Goal: Information Seeking & Learning: Learn about a topic

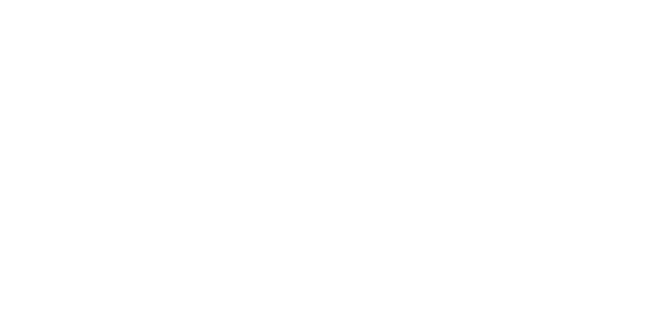
select select "Song"
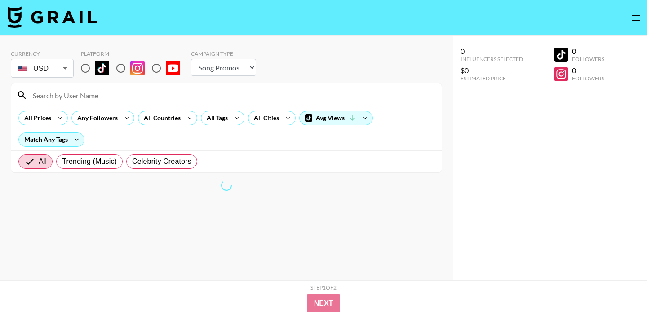
scroll to position [1, 0]
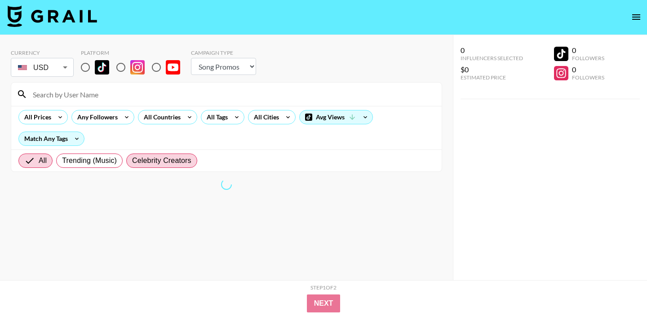
click at [175, 156] on span "Celebrity Creators" at bounding box center [161, 160] width 59 height 11
click at [132, 161] on input "Celebrity Creators" at bounding box center [132, 161] width 0 height 0
radio input "true"
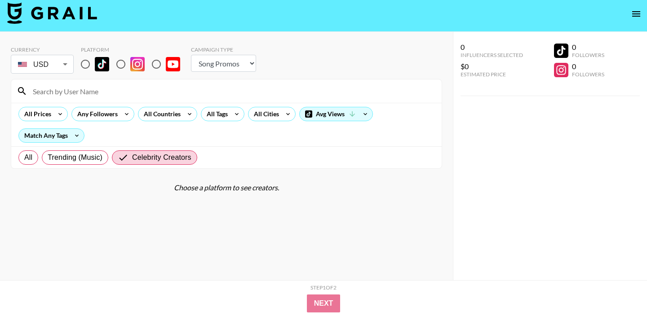
scroll to position [36, 0]
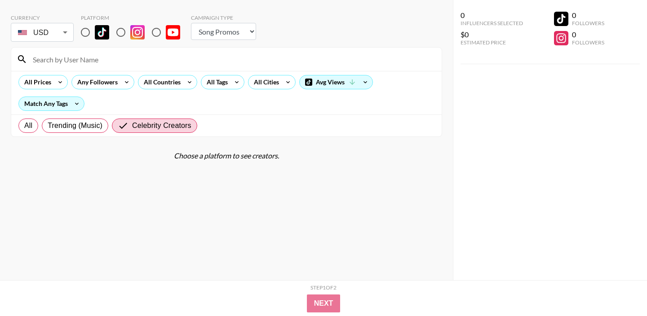
click at [131, 32] on img at bounding box center [137, 32] width 14 height 14
click at [130, 32] on input "radio" at bounding box center [120, 32] width 19 height 19
radio input "true"
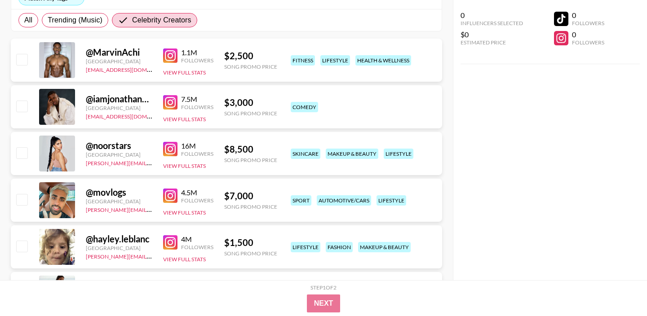
scroll to position [0, 0]
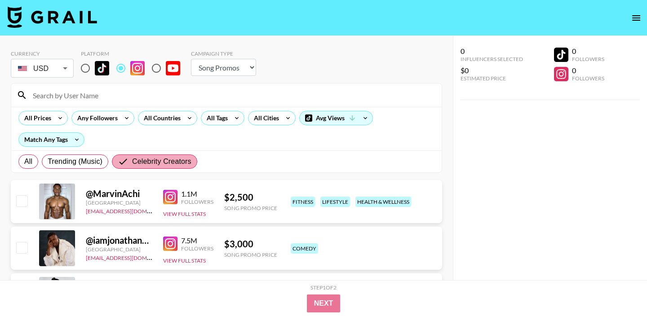
click at [135, 159] on span "Celebrity Creators" at bounding box center [161, 161] width 59 height 11
click at [132, 159] on input "Celebrity Creators" at bounding box center [125, 161] width 14 height 11
click at [30, 160] on span "All" at bounding box center [28, 161] width 8 height 11
click at [24, 162] on input "All" at bounding box center [24, 162] width 0 height 0
radio input "true"
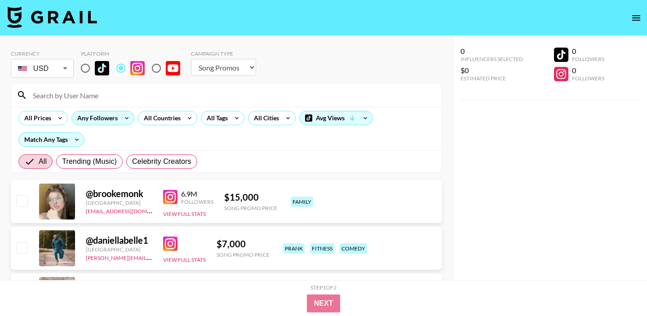
click at [94, 118] on div "Any Followers" at bounding box center [96, 117] width 48 height 13
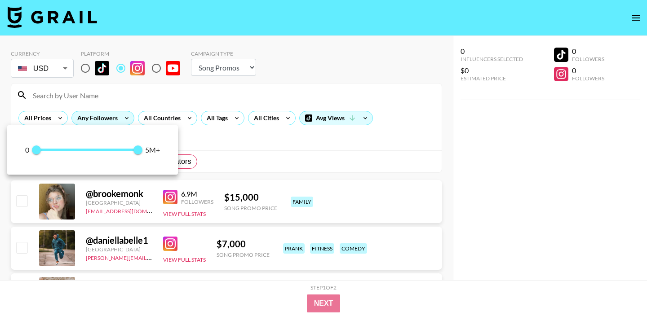
click at [94, 118] on div at bounding box center [323, 158] width 647 height 316
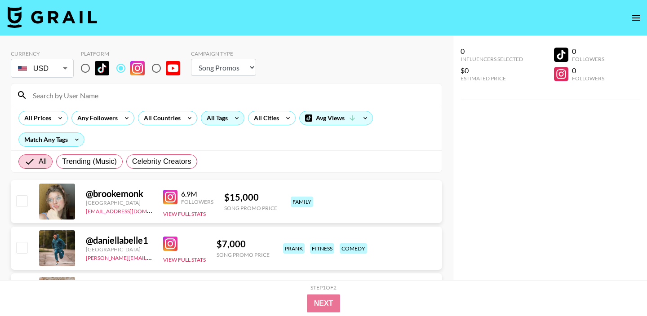
click at [221, 122] on div "All Tags" at bounding box center [215, 117] width 28 height 13
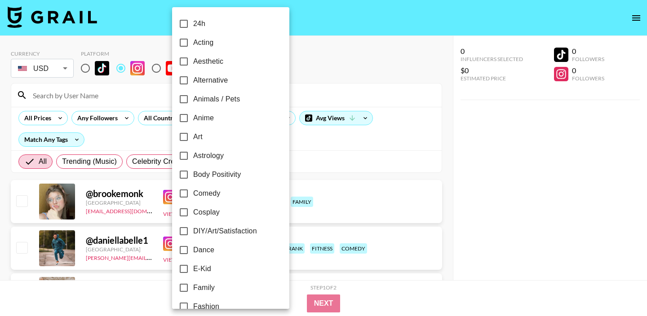
click at [284, 30] on div at bounding box center [323, 158] width 647 height 316
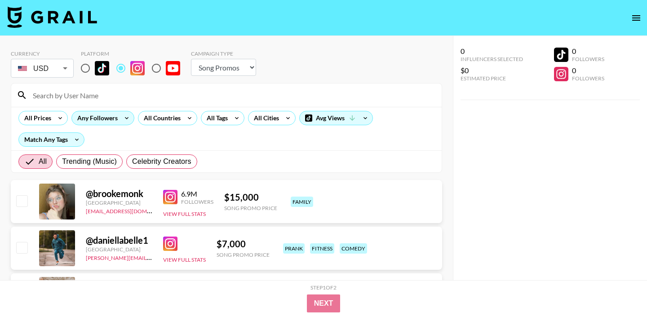
click at [115, 113] on div "Any Followers" at bounding box center [96, 117] width 48 height 13
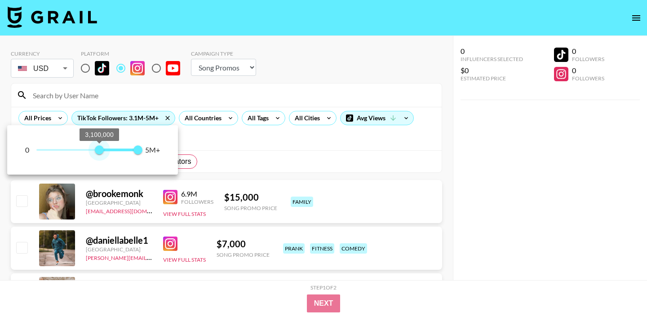
type input "3000000"
drag, startPoint x: 38, startPoint y: 146, endPoint x: 97, endPoint y: 152, distance: 59.2
click at [97, 152] on span "3,000,000" at bounding box center [97, 150] width 9 height 9
click at [273, 84] on div at bounding box center [323, 158] width 647 height 316
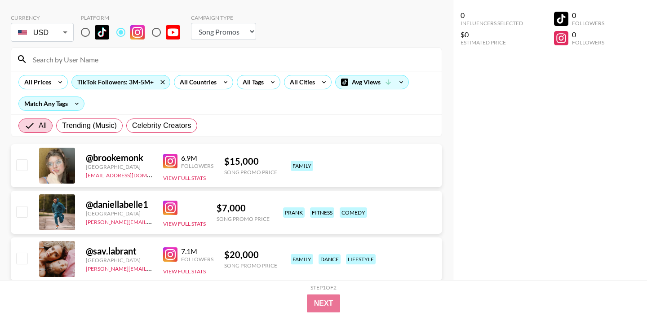
scroll to position [35, 0]
click at [352, 79] on div "Avg Views" at bounding box center [372, 82] width 73 height 13
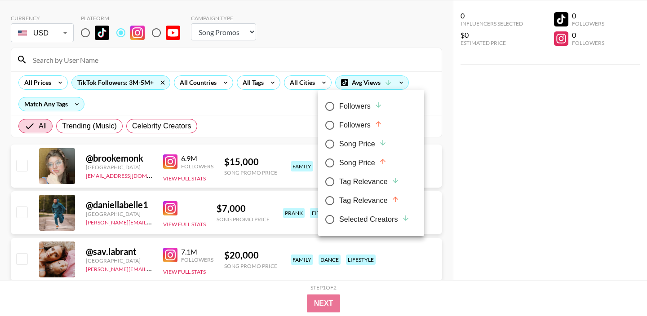
click at [360, 106] on div "Followers" at bounding box center [360, 106] width 43 height 11
click at [339, 106] on input "Followers" at bounding box center [329, 106] width 19 height 19
radio input "true"
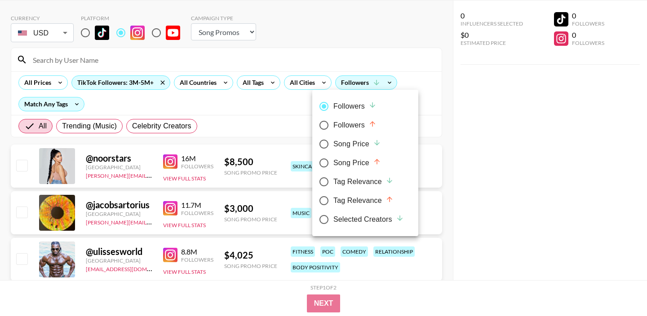
click at [447, 169] on div at bounding box center [323, 158] width 647 height 316
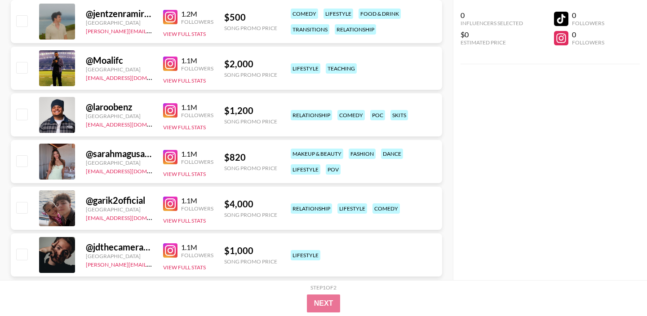
scroll to position [2962, 0]
